Goal: Information Seeking & Learning: Find contact information

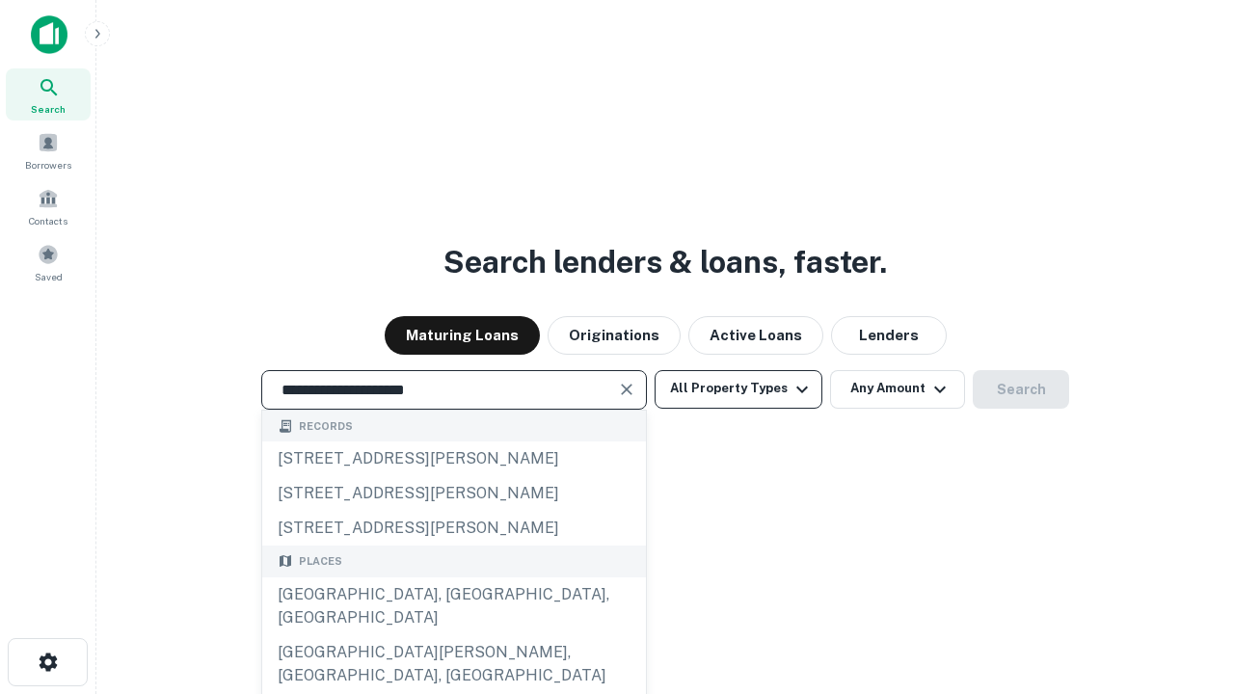
click at [453, 635] on div "[GEOGRAPHIC_DATA], [GEOGRAPHIC_DATA], [GEOGRAPHIC_DATA]" at bounding box center [454, 606] width 384 height 58
click at [738, 388] on button "All Property Types" at bounding box center [738, 389] width 168 height 39
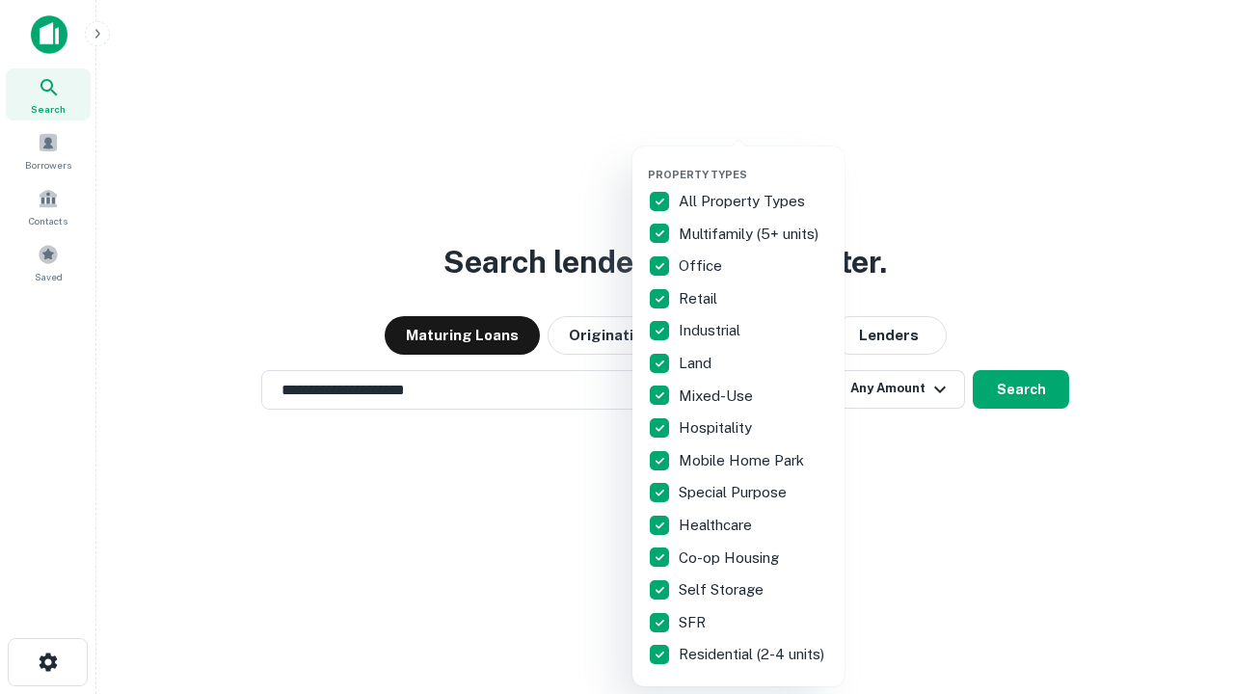
type input "**********"
click at [754, 162] on button "button" at bounding box center [754, 162] width 212 height 1
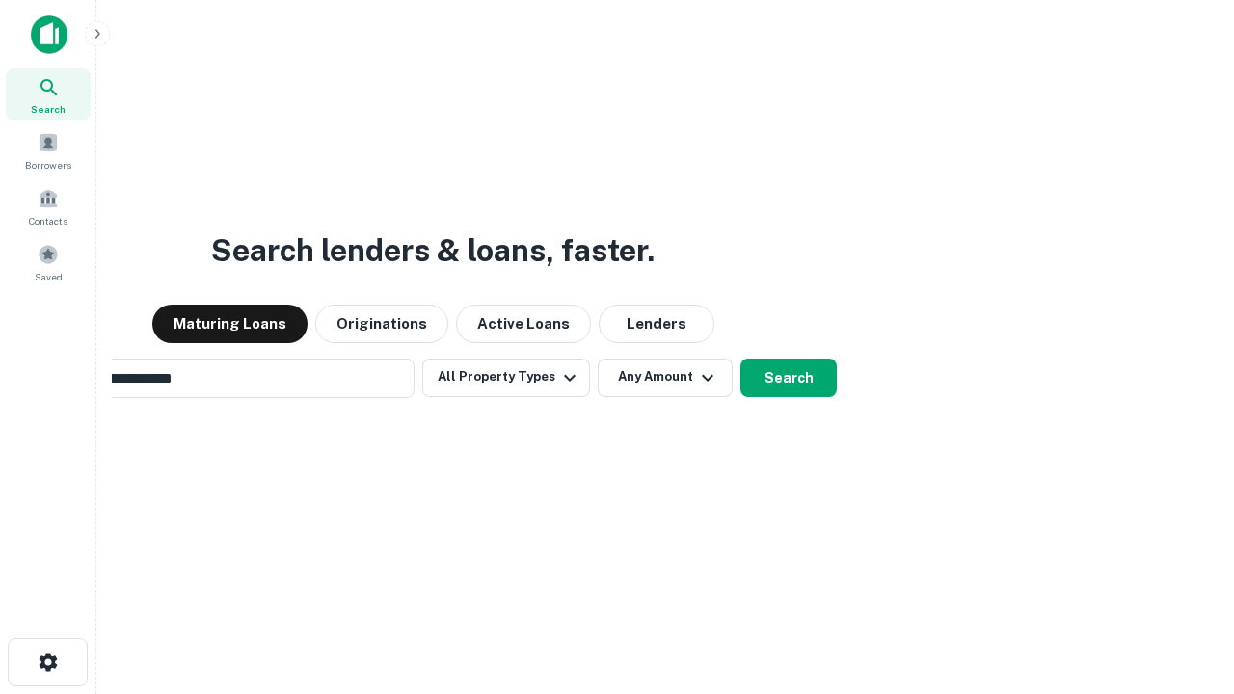
scroll to position [30, 0]
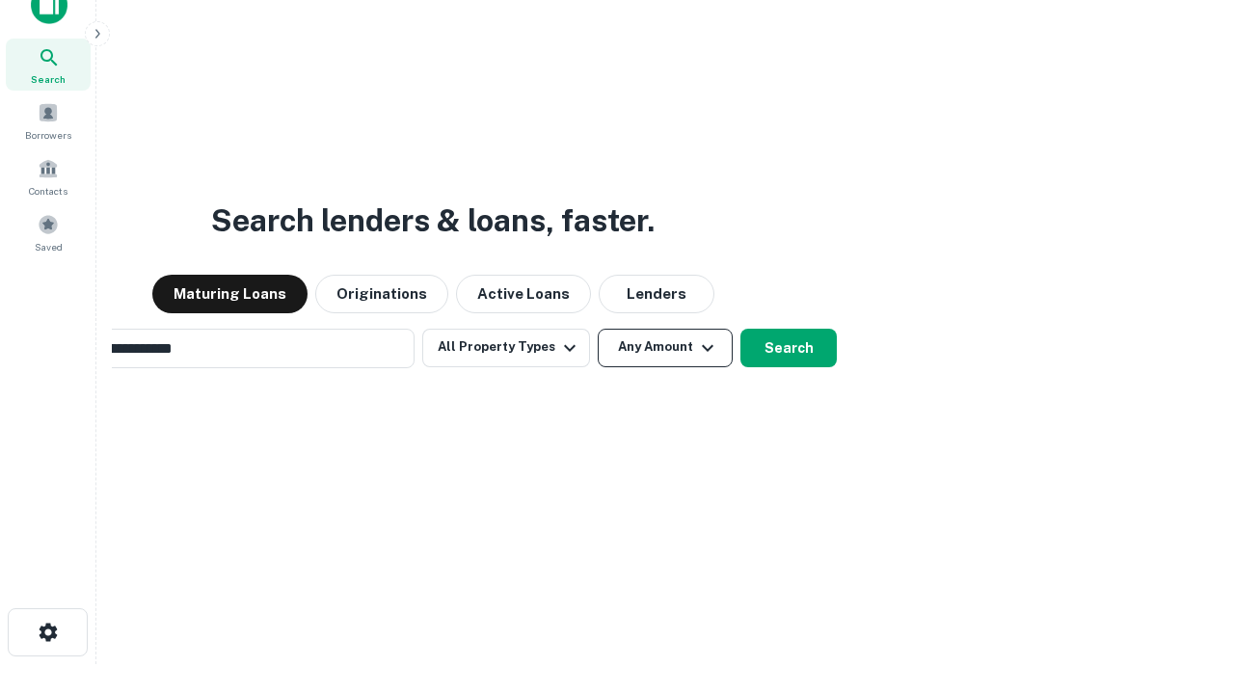
click at [598, 329] on button "Any Amount" at bounding box center [665, 348] width 135 height 39
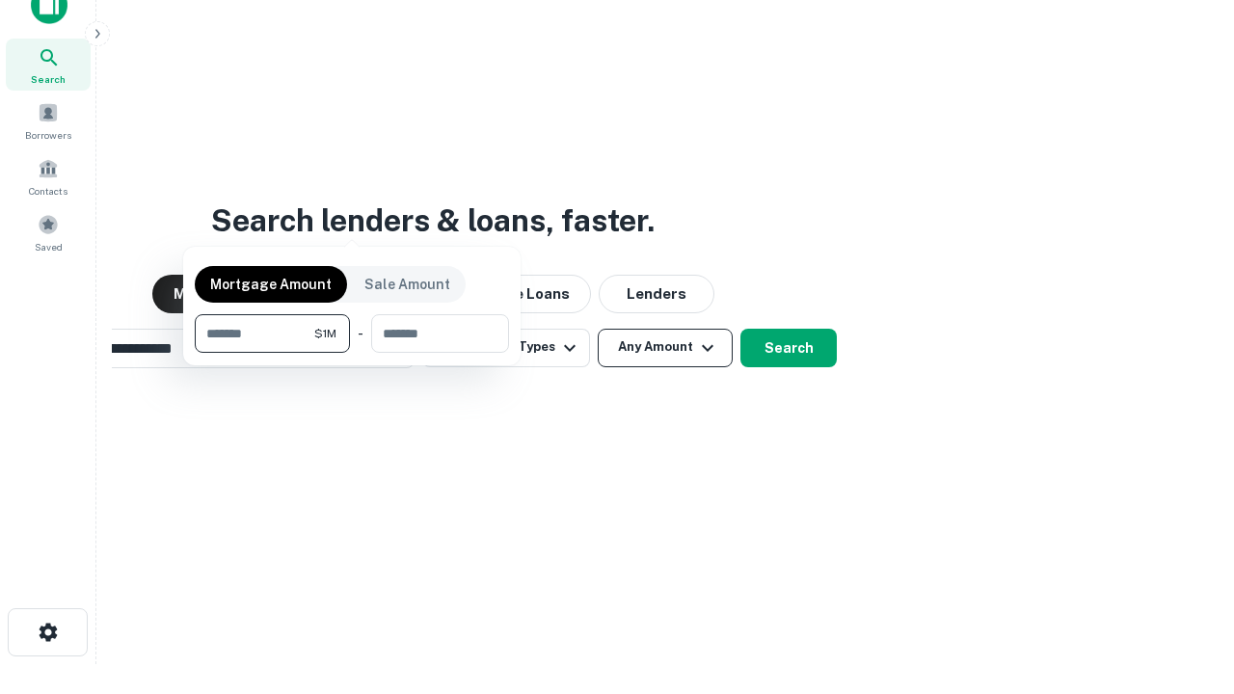
scroll to position [31, 0]
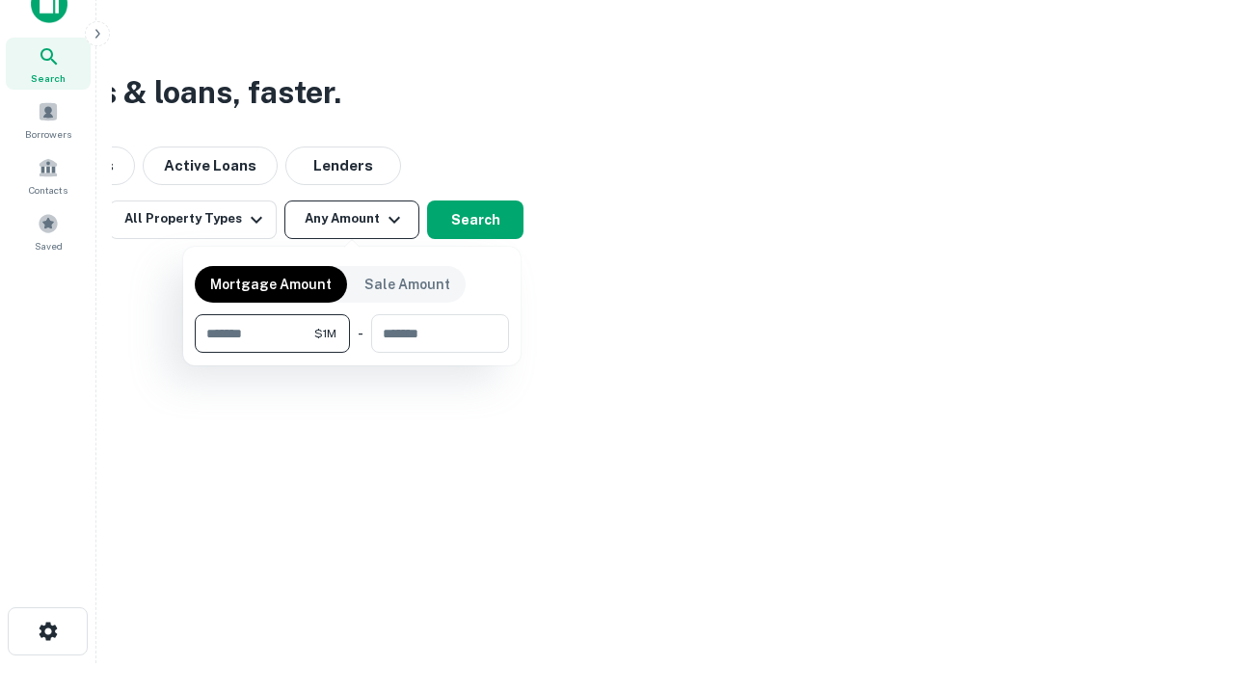
type input "*******"
click at [352, 353] on button "button" at bounding box center [352, 353] width 314 height 1
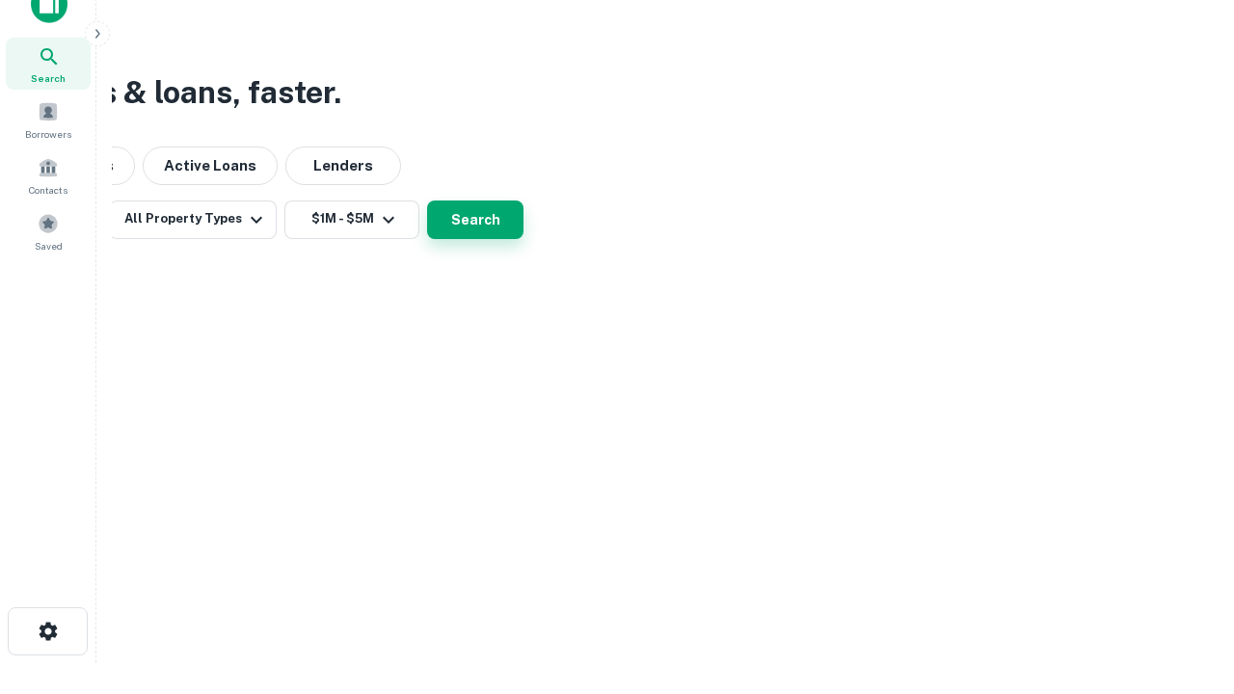
click at [523, 239] on button "Search" at bounding box center [475, 219] width 96 height 39
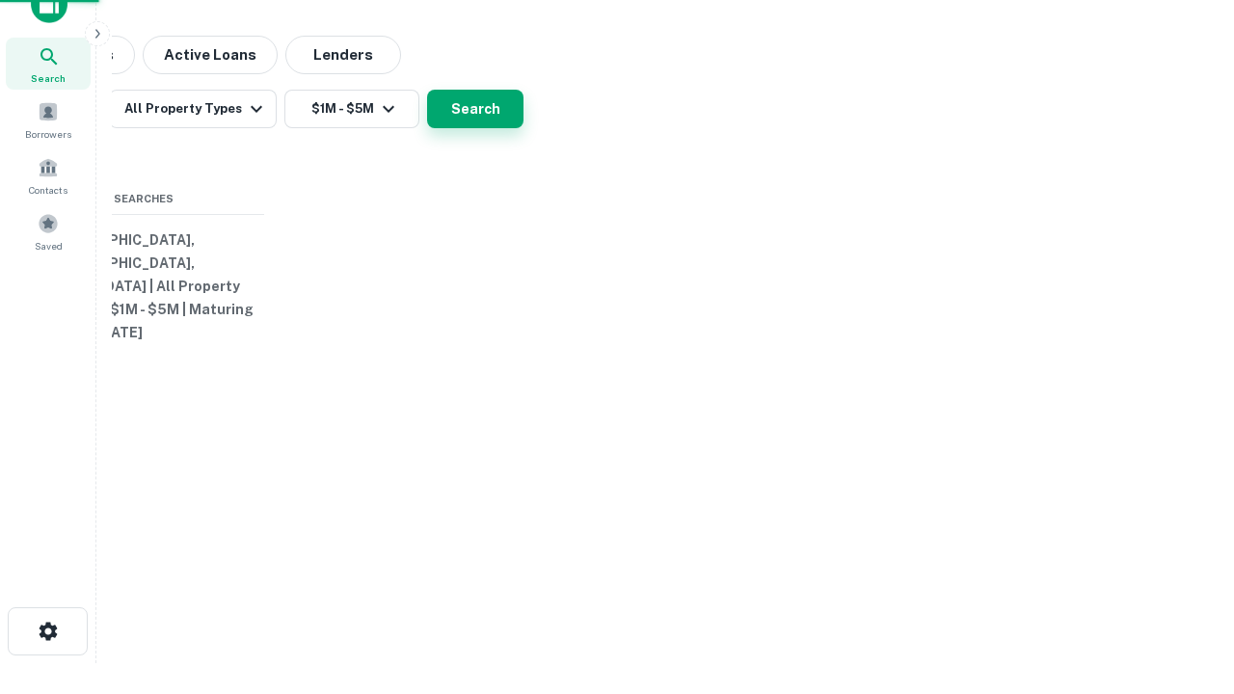
scroll to position [30, 0]
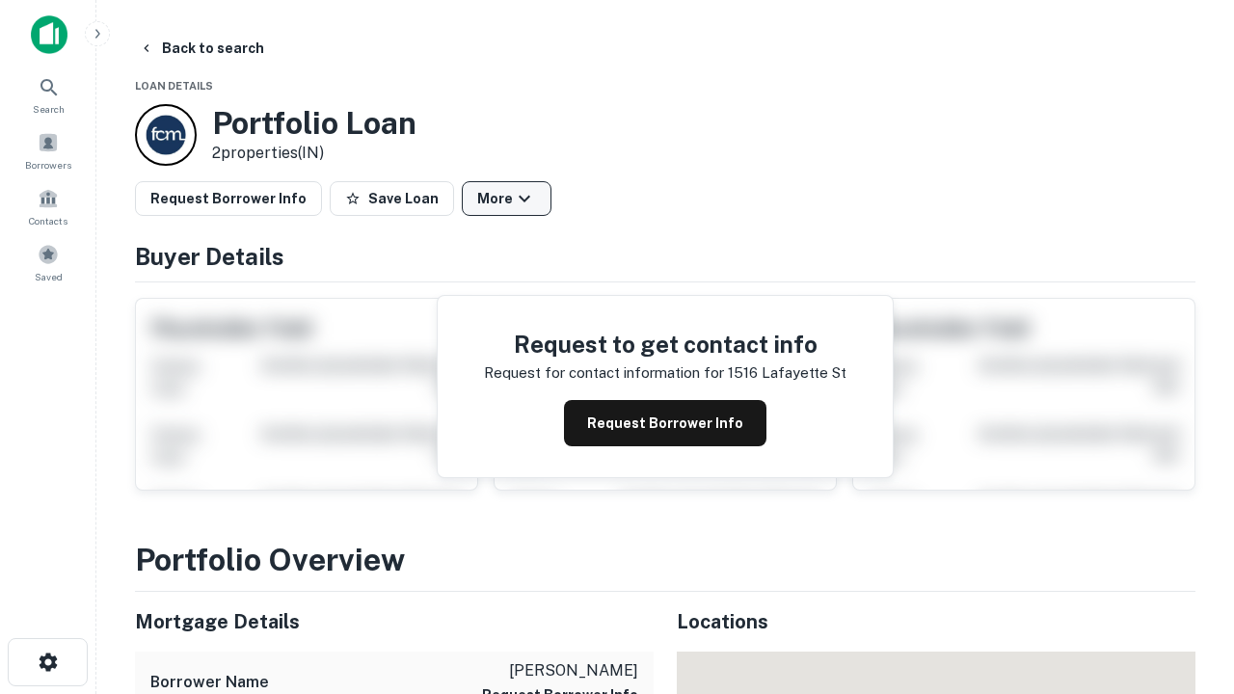
click at [506, 199] on button "More" at bounding box center [507, 198] width 90 height 35
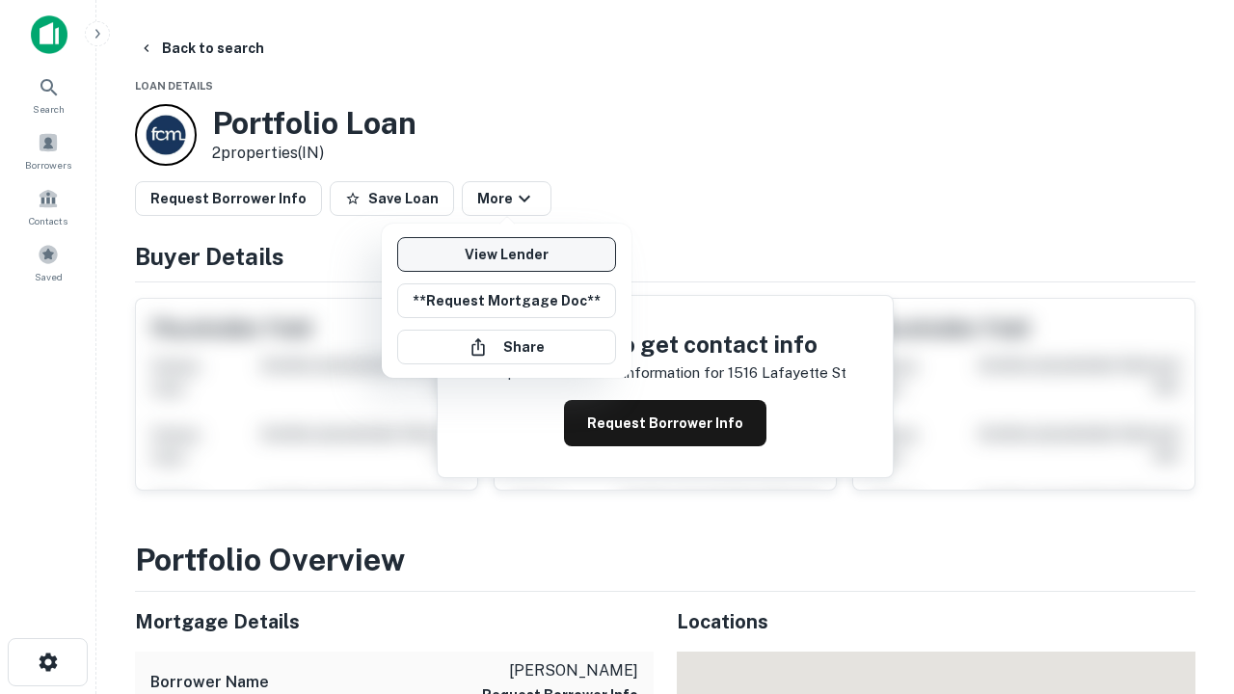
click at [506, 254] on link "View Lender" at bounding box center [506, 254] width 219 height 35
